Goal: Navigation & Orientation: Understand site structure

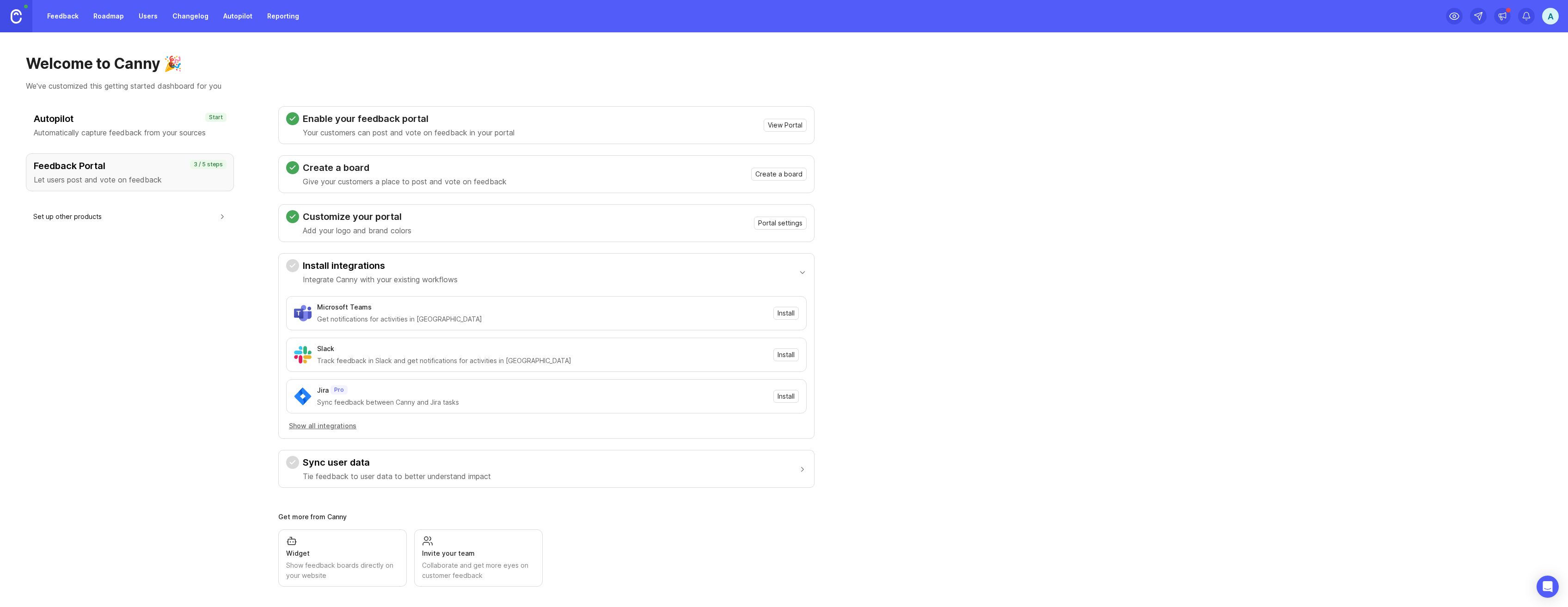
click at [1210, 93] on div "Welcome to Canny 🎉 We've customized this getting started dashboard for you Auto…" at bounding box center [784, 320] width 1568 height 574
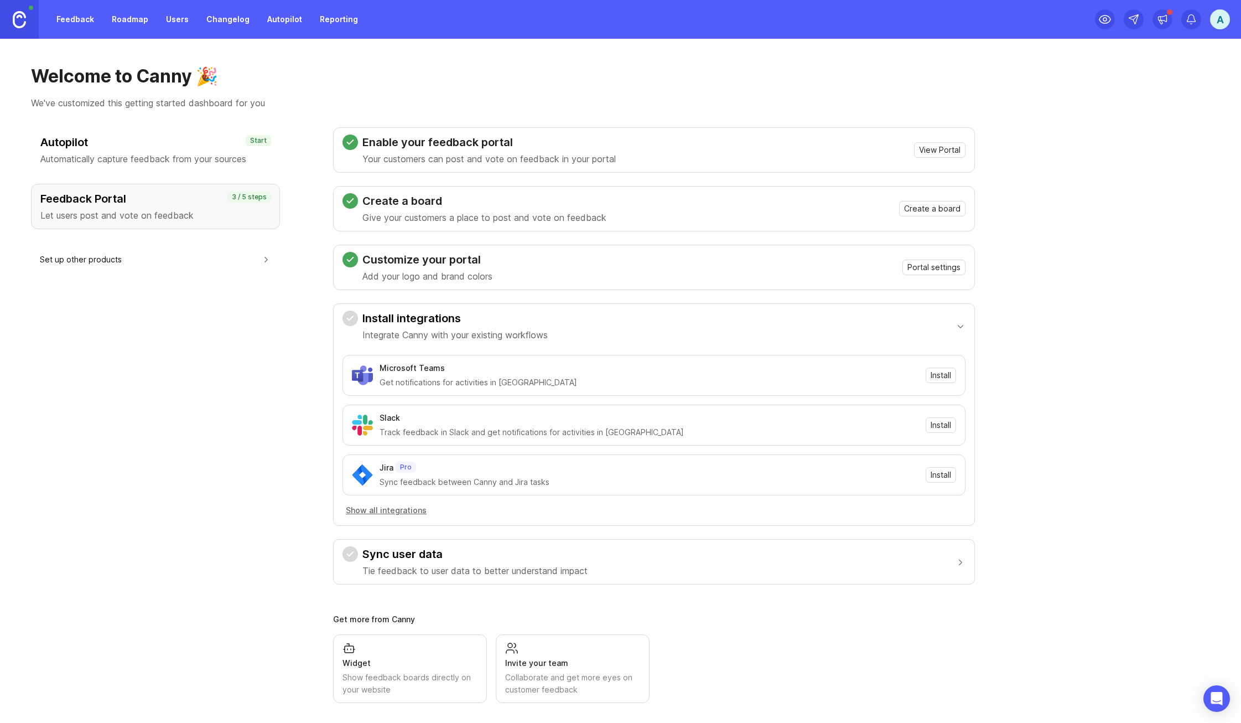
click at [85, 22] on link "Feedback" at bounding box center [75, 19] width 51 height 20
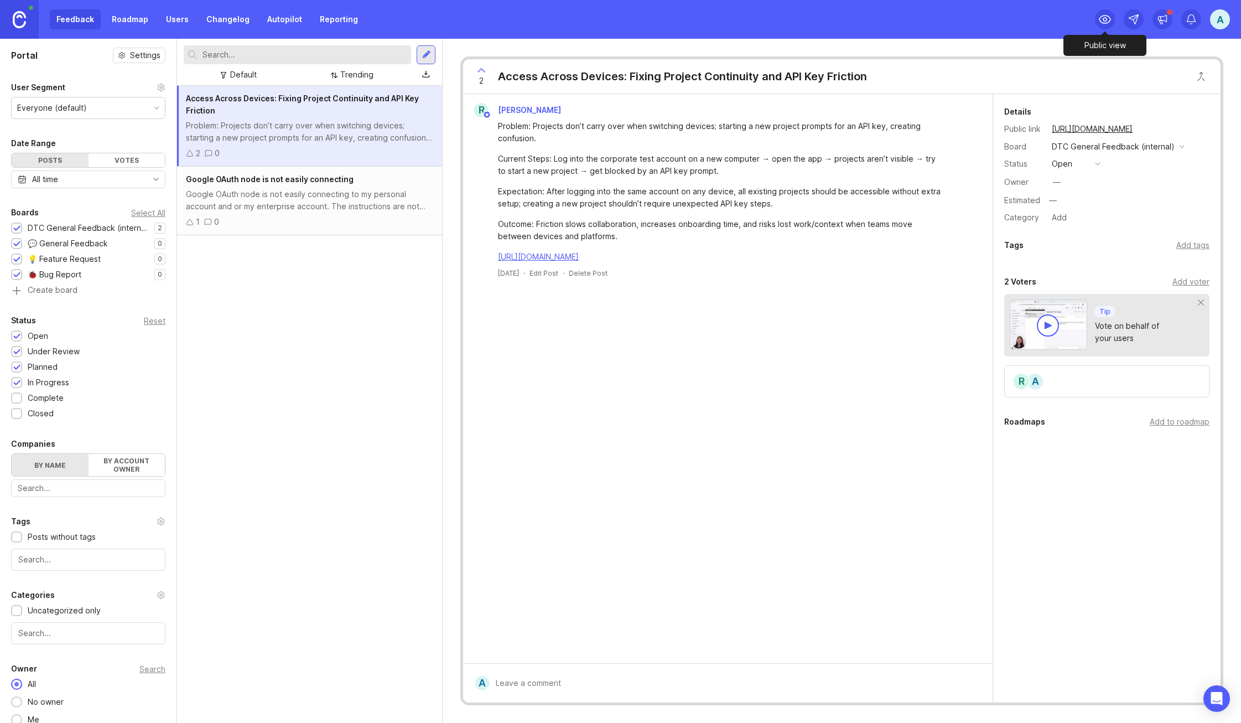
click at [1109, 25] on icon at bounding box center [1104, 19] width 13 height 13
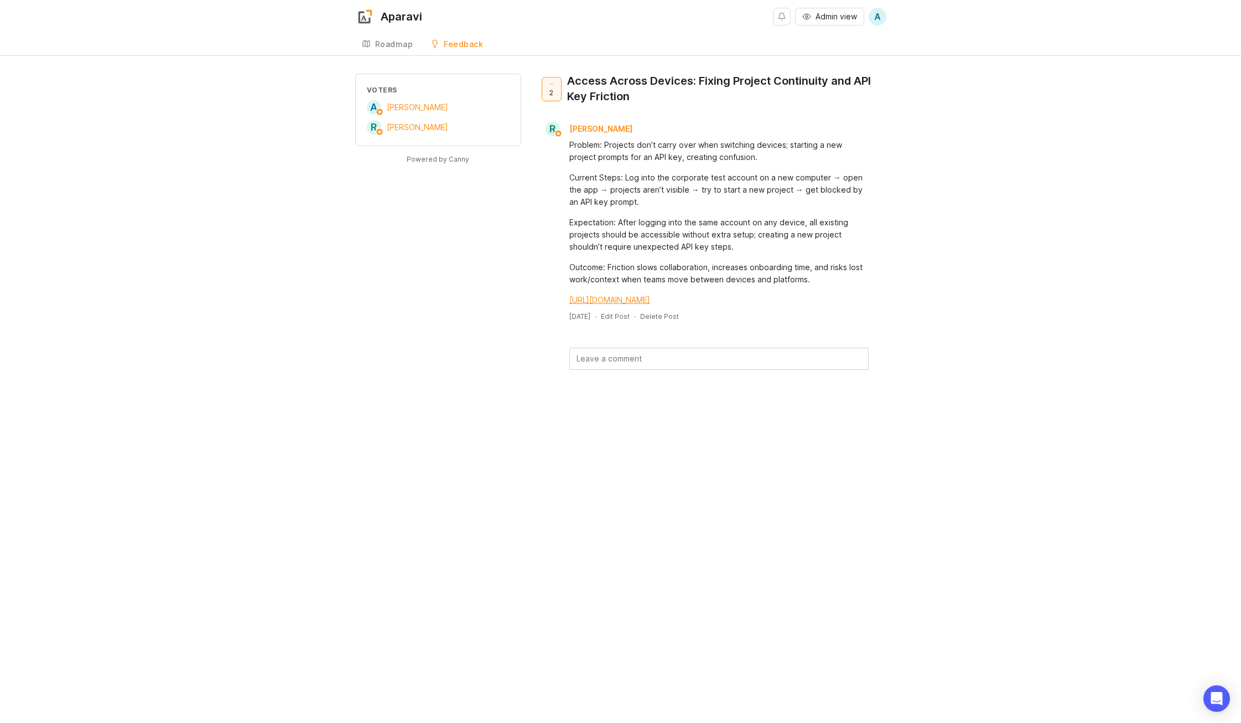
click at [402, 44] on div "Roadmap" at bounding box center [394, 44] width 38 height 8
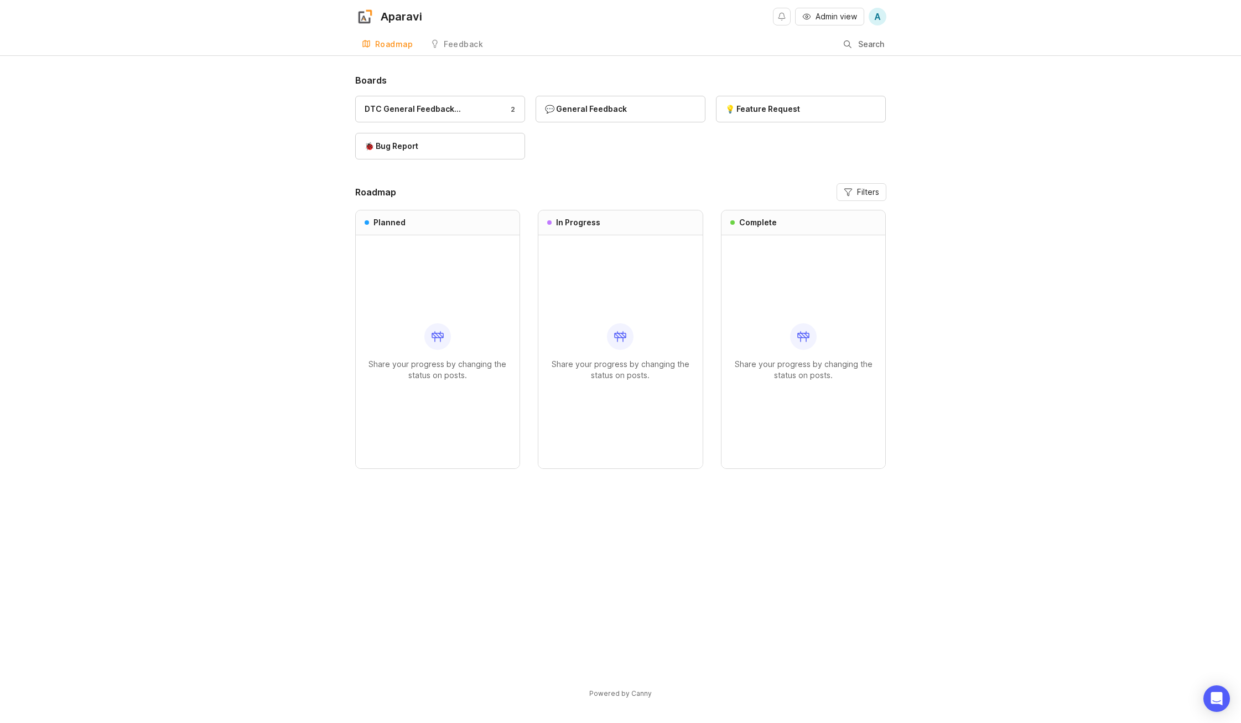
click at [479, 50] on link "Feedback" at bounding box center [457, 44] width 66 height 23
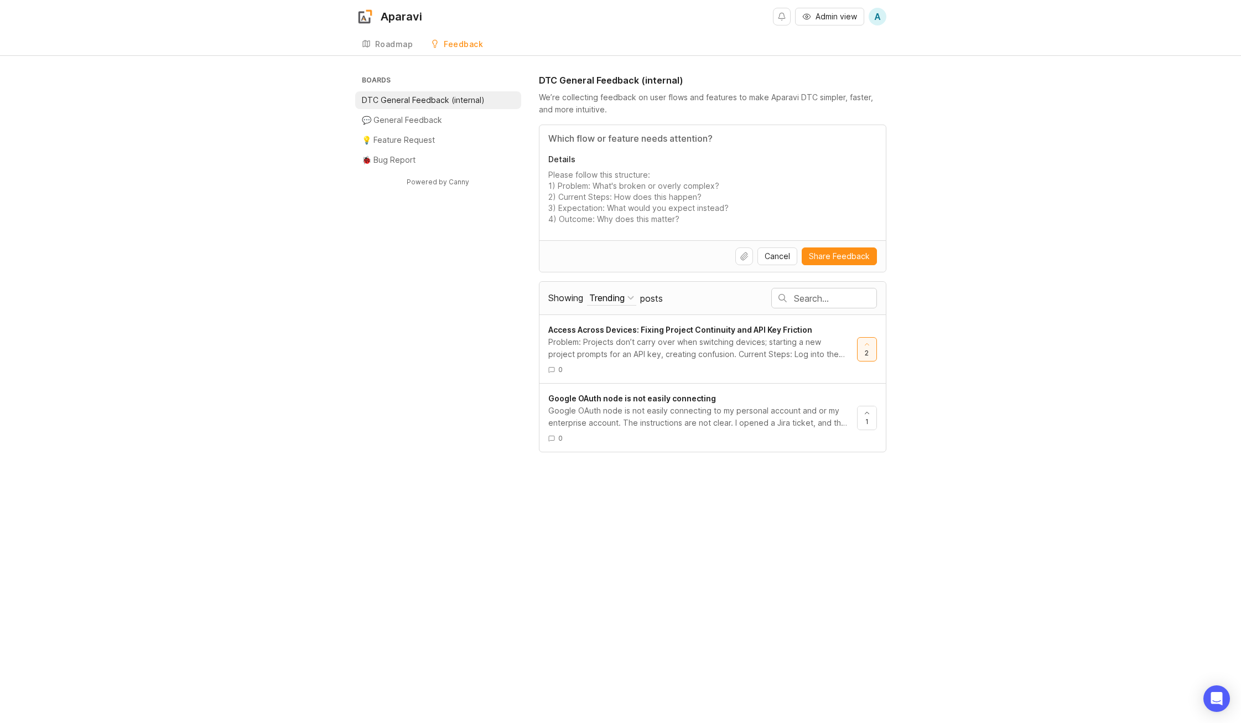
click at [392, 51] on link "Roadmap" at bounding box center [387, 44] width 65 height 23
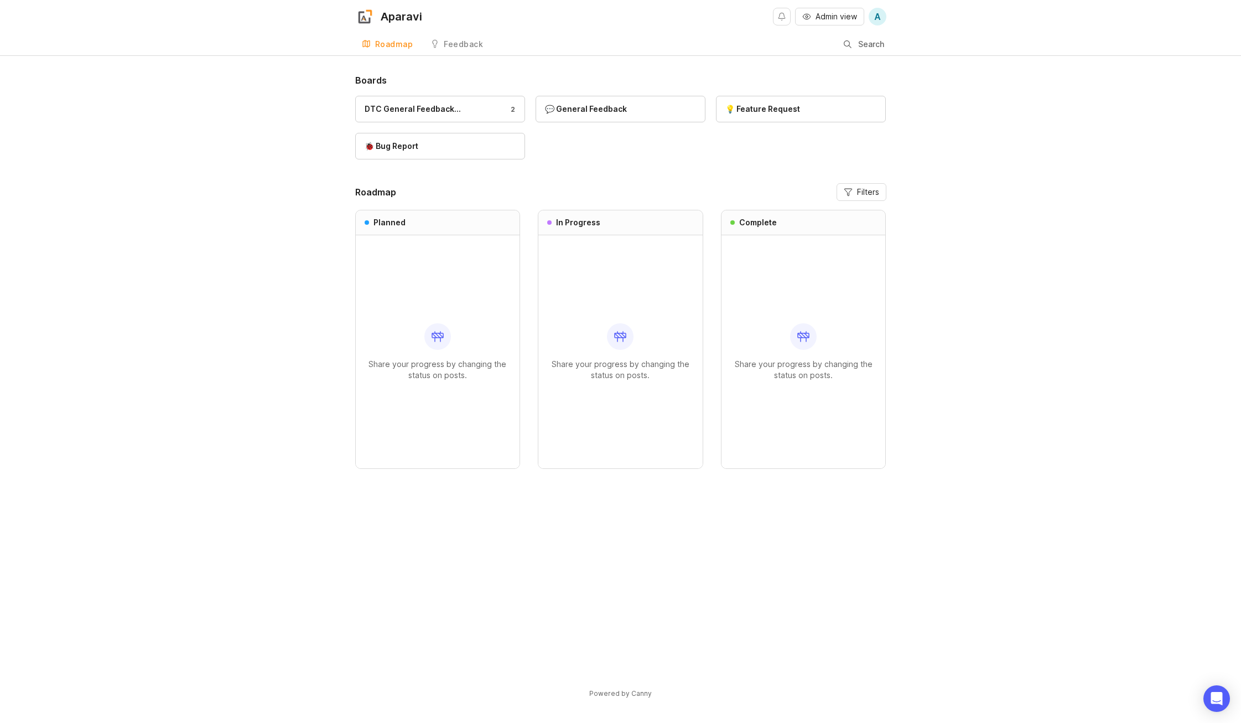
click at [447, 51] on link "Feedback" at bounding box center [457, 44] width 66 height 23
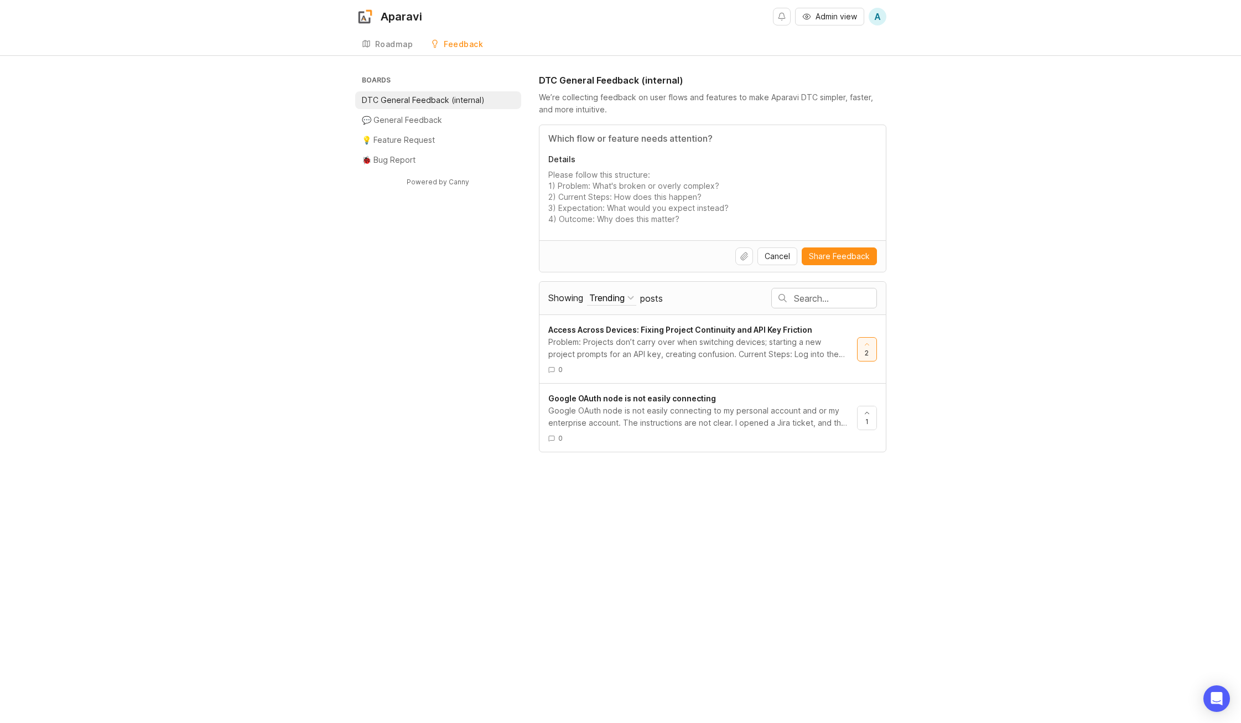
click at [388, 53] on link "Roadmap" at bounding box center [387, 44] width 65 height 23
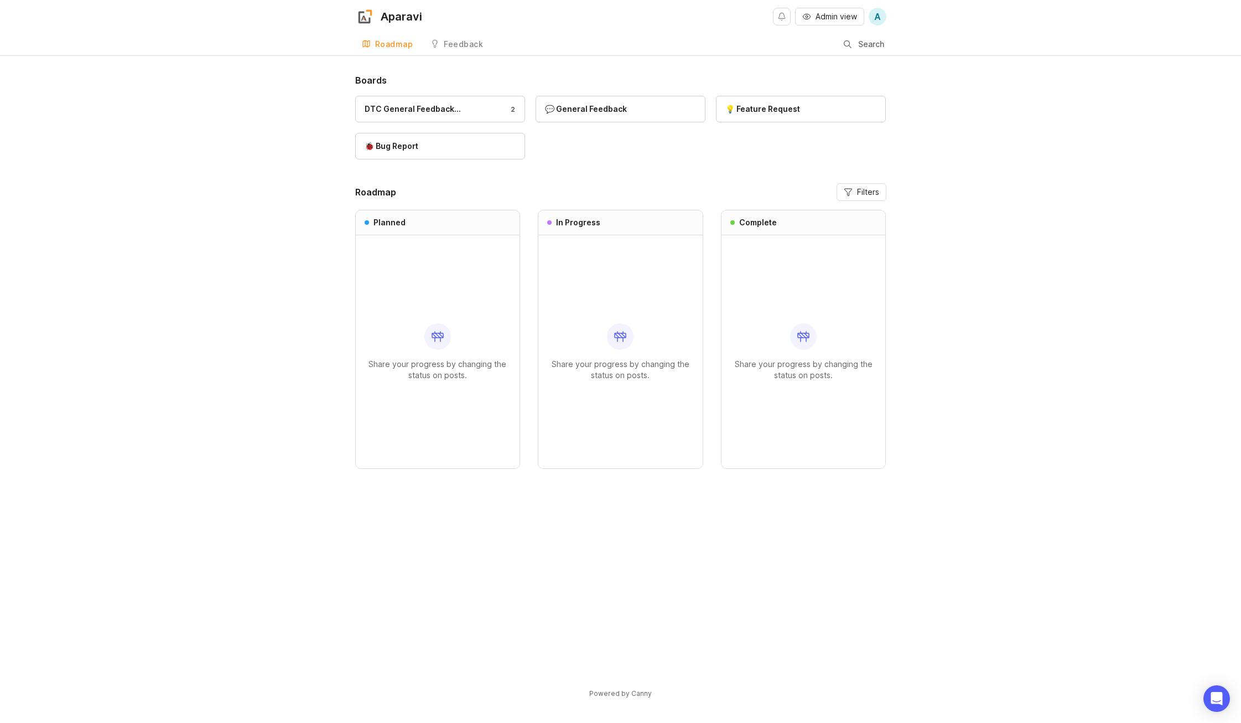
click at [444, 48] on div "Feedback" at bounding box center [463, 44] width 39 height 8
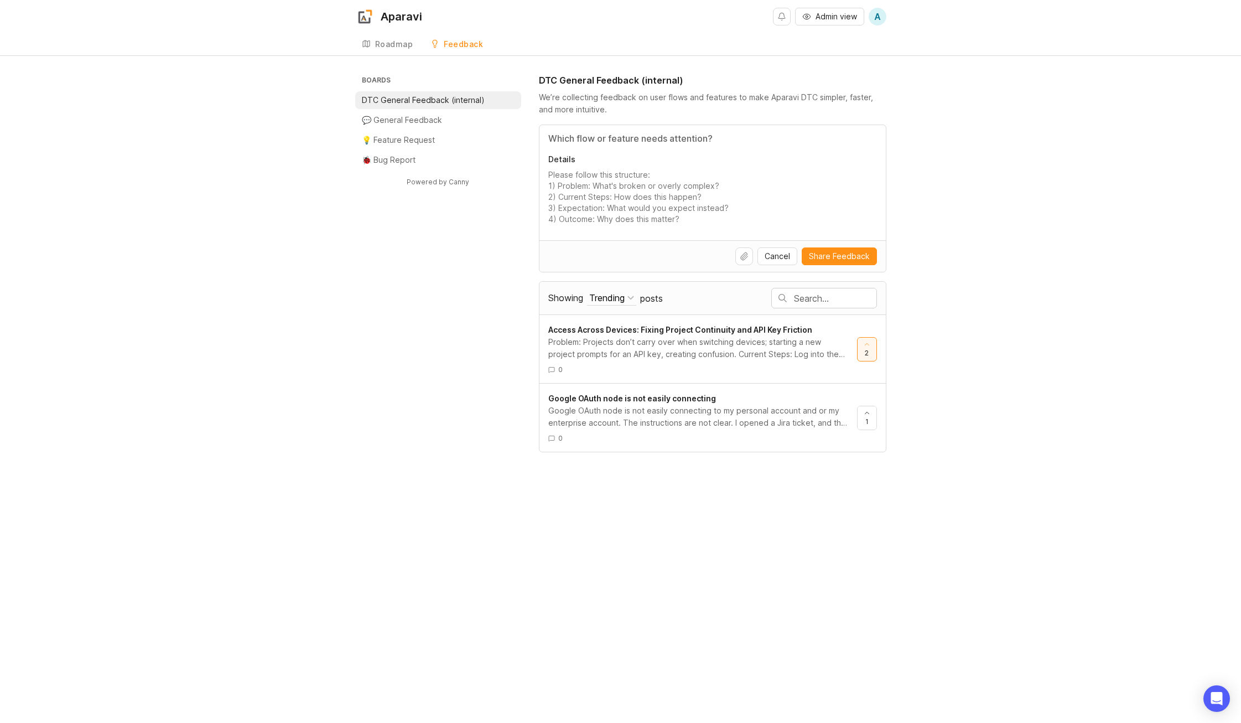
click at [380, 42] on div "Roadmap" at bounding box center [394, 44] width 38 height 8
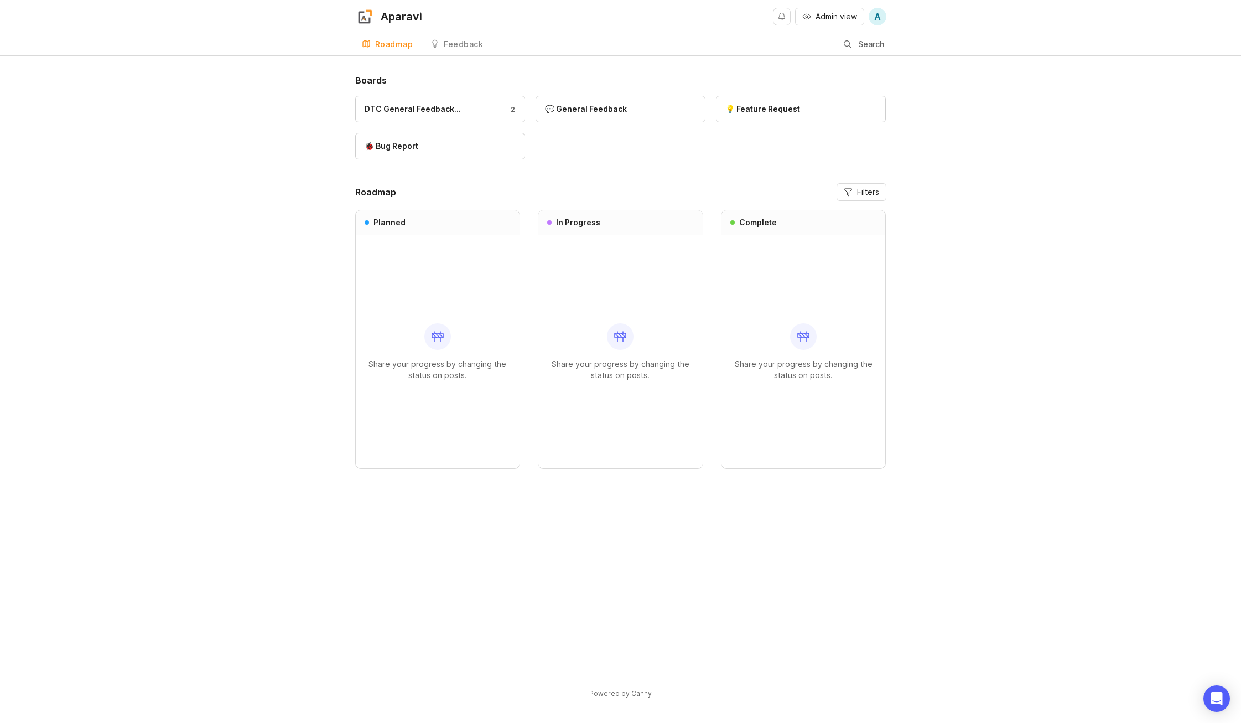
click at [258, 148] on div "Boards DTC General Feedback… 2 💬 General Feedback 💡 Feature Request 🐞 Bug Repor…" at bounding box center [620, 395] width 1241 height 643
